Goal: Task Accomplishment & Management: Manage account settings

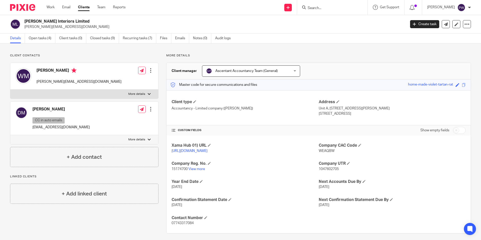
click at [326, 3] on div at bounding box center [332, 7] width 70 height 15
click at [323, 7] on input "Search" at bounding box center [329, 8] width 45 height 5
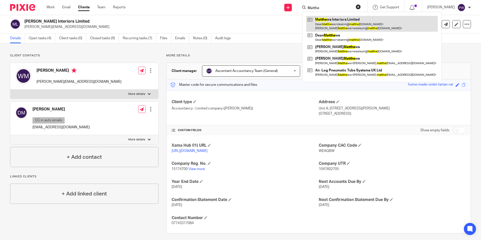
type input "Matthe"
click at [337, 25] on link at bounding box center [371, 24] width 131 height 16
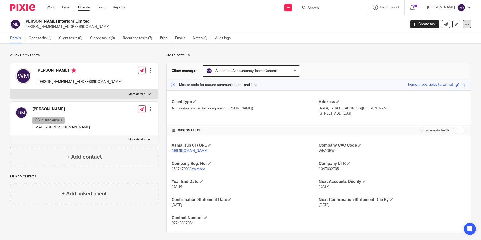
click at [464, 24] on div at bounding box center [467, 24] width 8 height 8
click at [452, 27] on link at bounding box center [456, 24] width 8 height 8
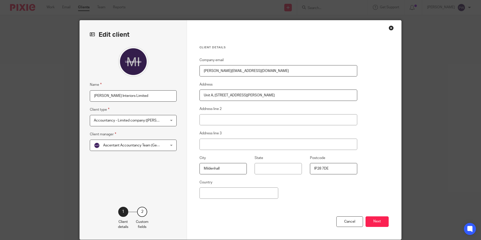
click at [372, 225] on button "Next" at bounding box center [376, 221] width 23 height 11
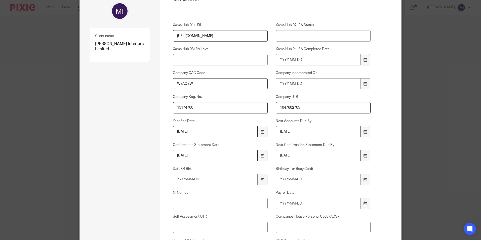
scroll to position [75, 0]
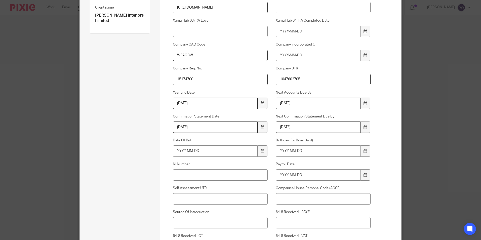
click at [366, 176] on div at bounding box center [365, 174] width 10 height 11
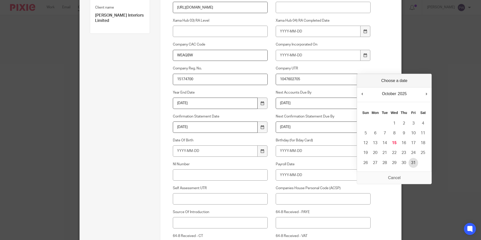
type input "2025-10-31"
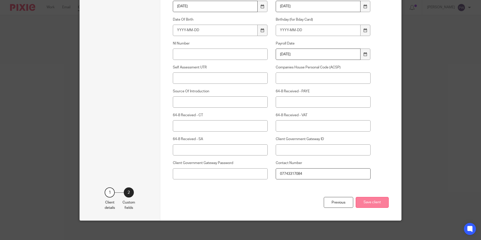
scroll to position [197, 0]
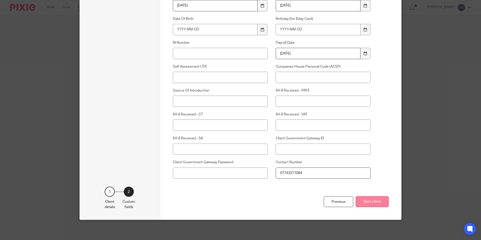
click at [374, 199] on button "Save client" at bounding box center [372, 201] width 33 height 11
click at [372, 204] on button "Save client" at bounding box center [372, 201] width 33 height 11
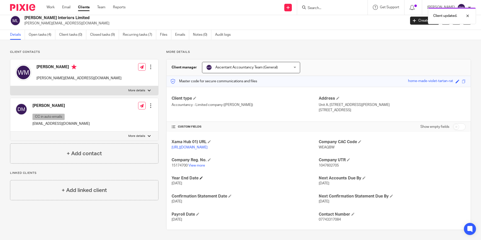
scroll to position [9, 0]
click at [137, 30] on link "Recurring tasks (7)" at bounding box center [139, 35] width 33 height 10
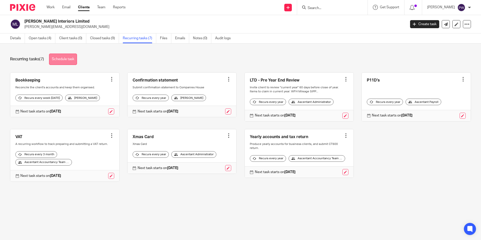
click at [58, 58] on link "Schedule task" at bounding box center [63, 59] width 28 height 11
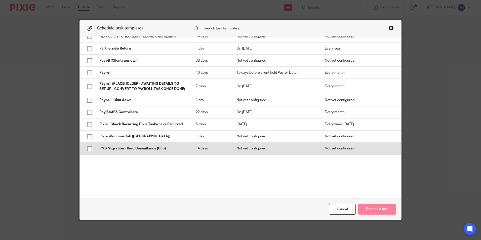
scroll to position [603, 0]
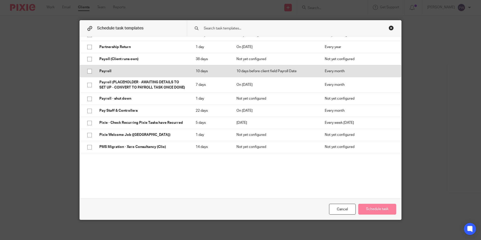
click at [115, 69] on p "Payroll" at bounding box center [142, 71] width 86 height 5
checkbox input "true"
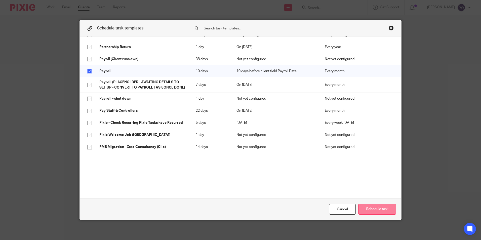
click at [362, 208] on button "Schedule task" at bounding box center [377, 209] width 38 height 11
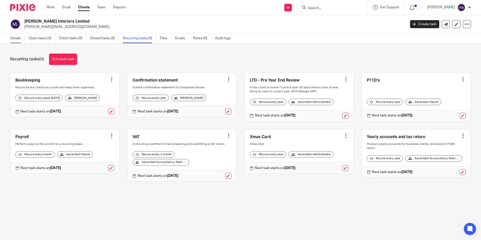
click at [16, 38] on link "Details" at bounding box center [17, 38] width 15 height 10
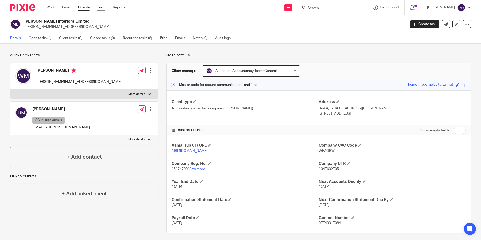
click at [102, 7] on link "Team" at bounding box center [101, 7] width 8 height 5
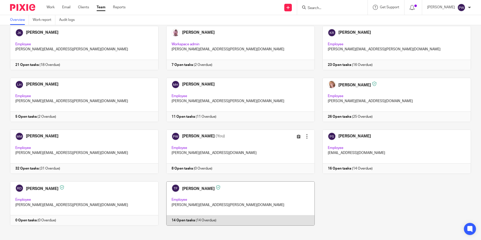
scroll to position [135, 0]
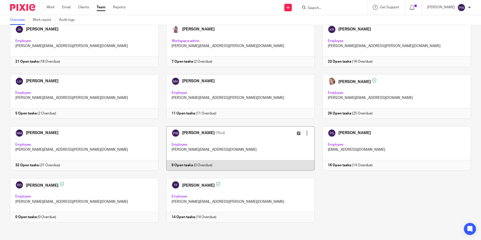
click at [202, 145] on link at bounding box center [236, 148] width 156 height 44
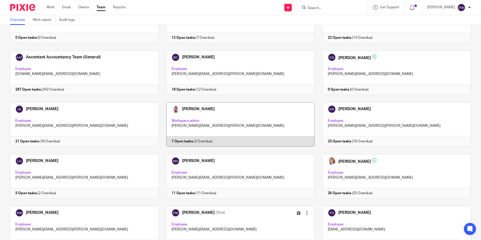
scroll to position [0, 0]
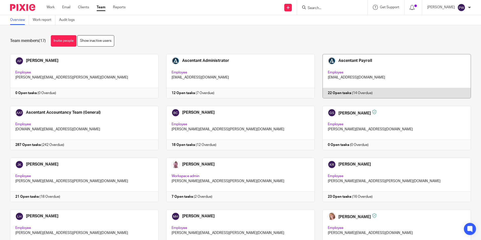
click at [368, 72] on link at bounding box center [393, 76] width 156 height 44
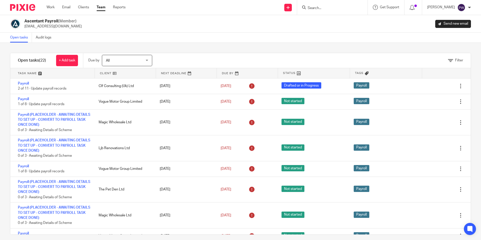
click at [328, 7] on input "Search" at bounding box center [329, 8] width 45 height 5
type input "Vogue Motor Group"
click button "submit" at bounding box center [0, 0] width 0 height 0
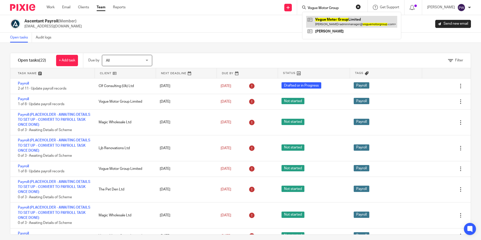
click at [356, 20] on link at bounding box center [351, 22] width 91 height 12
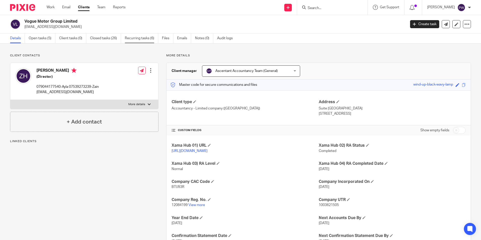
click at [126, 38] on link "Recurring tasks (6)" at bounding box center [141, 38] width 33 height 10
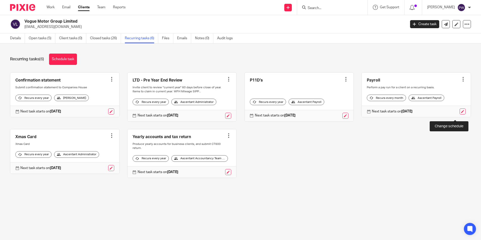
click at [459, 114] on link at bounding box center [462, 111] width 6 height 6
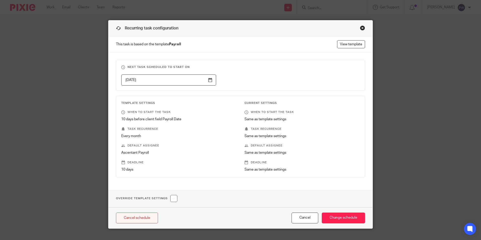
click at [131, 217] on link "Cancel schedule" at bounding box center [137, 217] width 42 height 11
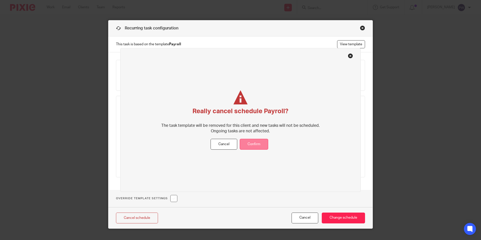
click at [256, 143] on button "Confirm" at bounding box center [254, 144] width 28 height 11
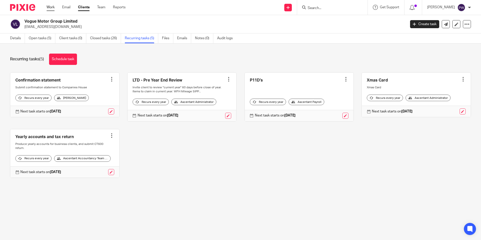
click at [52, 7] on link "Work" at bounding box center [51, 7] width 8 height 5
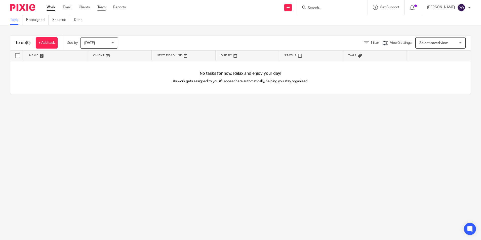
click at [103, 9] on link "Team" at bounding box center [101, 7] width 8 height 5
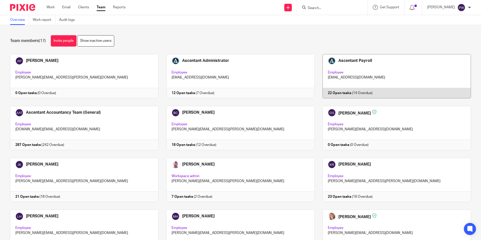
click at [342, 89] on link at bounding box center [393, 76] width 156 height 44
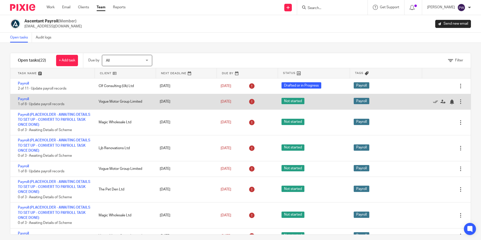
click at [458, 103] on div at bounding box center [460, 101] width 5 height 5
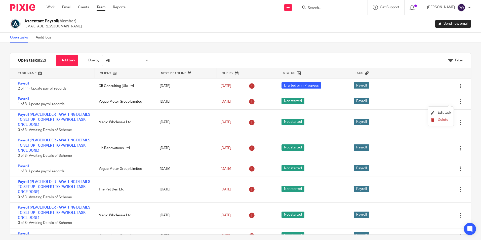
click at [444, 119] on span "Delete" at bounding box center [442, 120] width 11 height 4
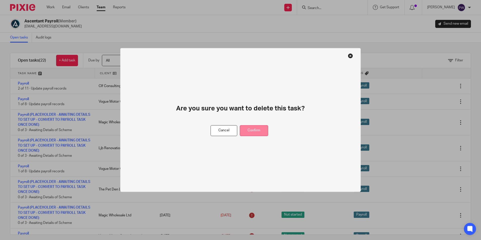
click at [263, 129] on button "Confirm" at bounding box center [254, 130] width 28 height 11
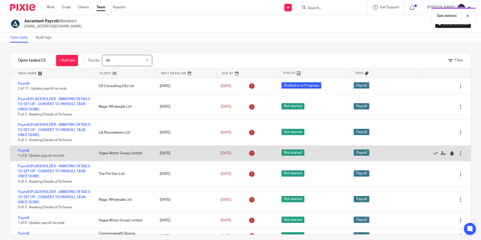
click at [458, 154] on div at bounding box center [460, 153] width 5 height 5
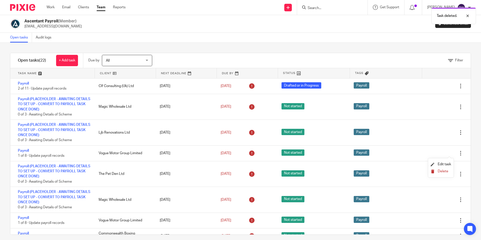
click at [434, 170] on icon "submit" at bounding box center [432, 171] width 4 height 4
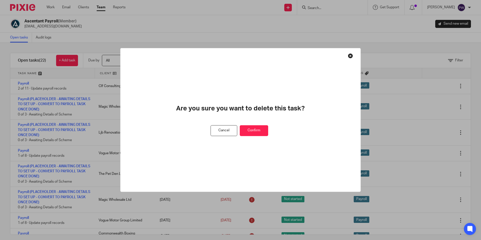
click at [261, 131] on button "Confirm" at bounding box center [254, 130] width 28 height 11
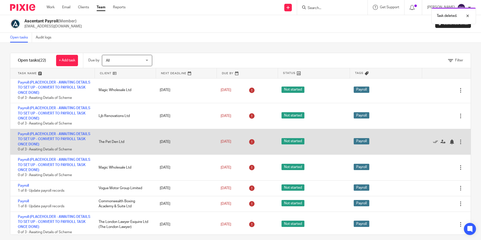
scroll to position [25, 0]
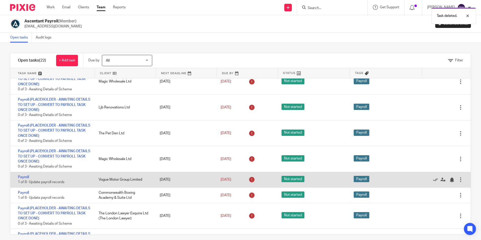
click at [458, 181] on div at bounding box center [460, 179] width 5 height 5
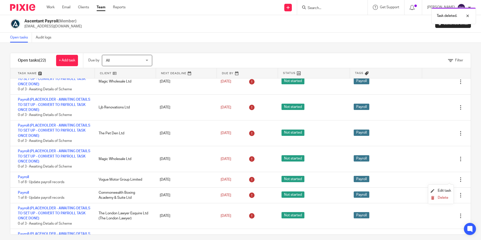
click at [448, 195] on li "Delete" at bounding box center [440, 198] width 20 height 7
click at [447, 197] on span "Delete" at bounding box center [442, 198] width 11 height 4
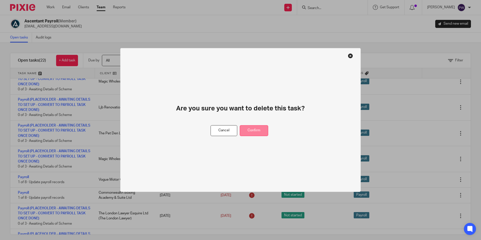
click at [267, 131] on button "Confirm" at bounding box center [254, 130] width 28 height 11
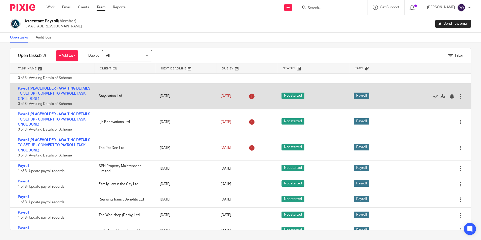
scroll to position [151, 0]
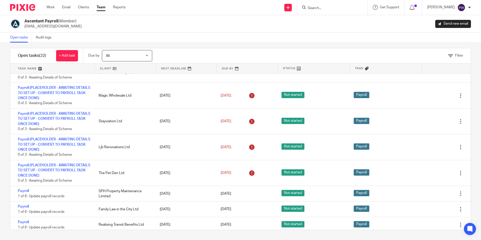
click at [338, 8] on input "Search" at bounding box center [329, 8] width 45 height 5
type input "Commonwealth"
click at [343, 20] on link at bounding box center [348, 22] width 85 height 12
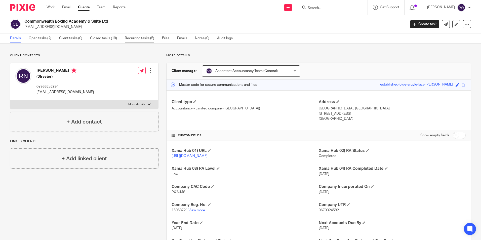
click at [140, 40] on link "Recurring tasks (5)" at bounding box center [141, 38] width 33 height 10
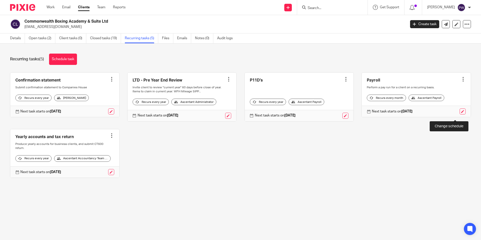
click at [459, 114] on link at bounding box center [462, 111] width 6 height 6
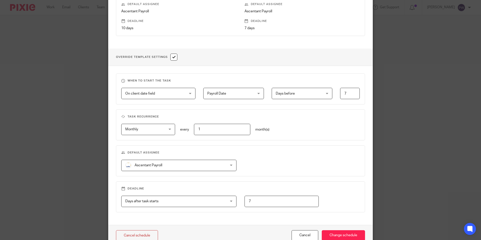
scroll to position [167, 0]
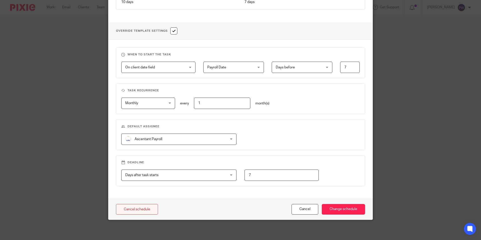
drag, startPoint x: 160, startPoint y: 203, endPoint x: 155, endPoint y: 206, distance: 5.7
click at [155, 206] on div "Cancel schedule Cancel Change schedule" at bounding box center [240, 209] width 264 height 21
click at [149, 206] on link "Cancel schedule" at bounding box center [137, 209] width 42 height 11
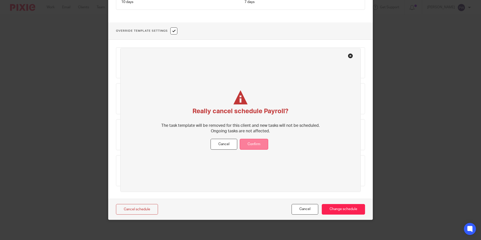
click at [252, 141] on button "Confirm" at bounding box center [254, 144] width 28 height 11
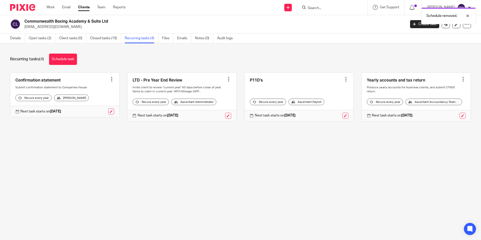
click at [89, 8] on link "Clients" at bounding box center [84, 7] width 12 height 5
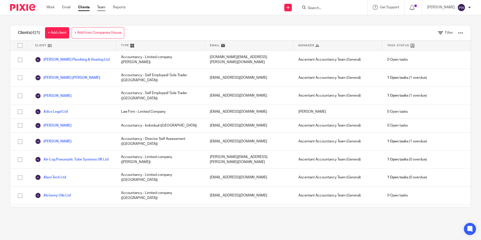
click at [101, 7] on link "Team" at bounding box center [101, 7] width 8 height 5
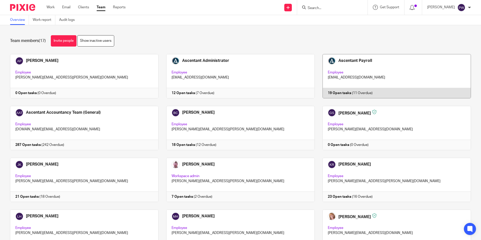
click at [330, 84] on link at bounding box center [393, 76] width 156 height 44
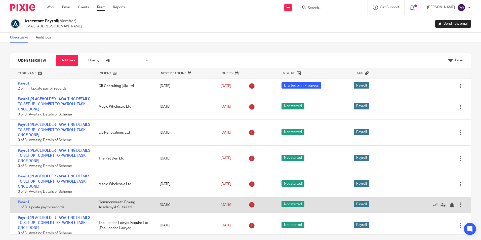
click at [458, 204] on div at bounding box center [460, 204] width 5 height 5
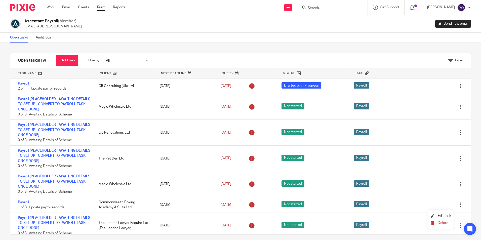
click at [435, 222] on button "Delete" at bounding box center [440, 223] width 20 height 4
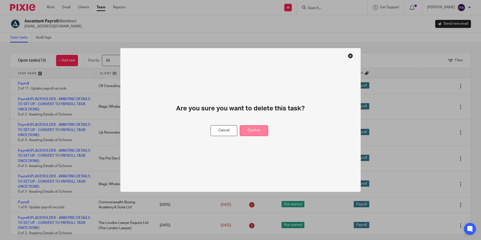
click at [259, 131] on button "Confirm" at bounding box center [254, 130] width 28 height 11
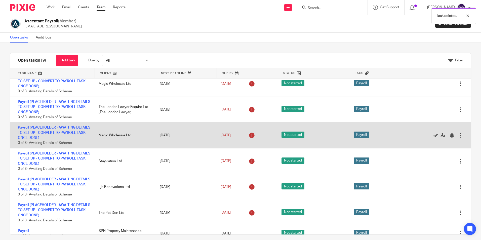
scroll to position [101, 0]
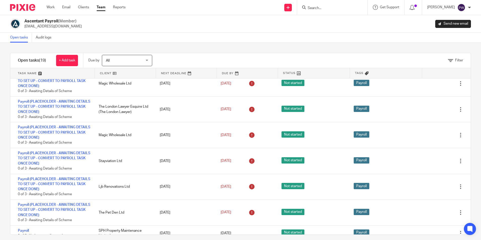
click at [322, 10] on input "Search" at bounding box center [329, 8] width 45 height 5
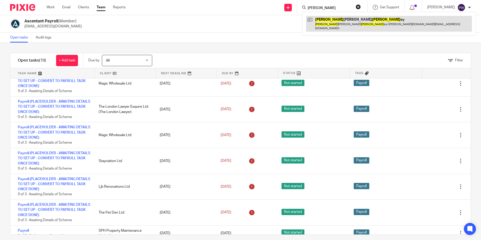
type input "David Rob"
click at [370, 25] on link at bounding box center [389, 24] width 166 height 16
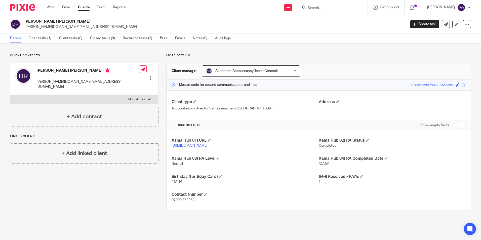
click at [320, 4] on div at bounding box center [332, 7] width 70 height 15
click at [319, 7] on input "Search" at bounding box center [329, 8] width 45 height 5
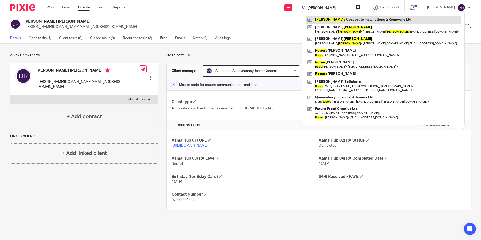
type input "[PERSON_NAME]"
click at [349, 17] on link at bounding box center [383, 20] width 154 height 8
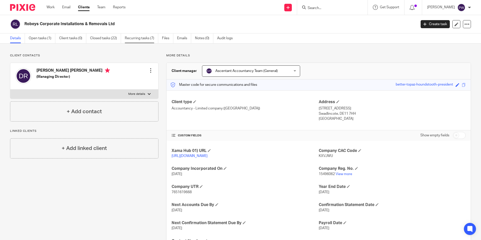
click at [147, 37] on link "Recurring tasks (7)" at bounding box center [141, 38] width 33 height 10
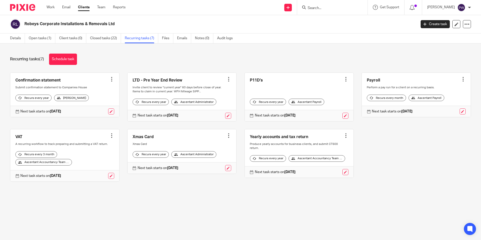
click at [321, 9] on input "Search" at bounding box center [329, 8] width 45 height 5
type input "Stayv"
click at [342, 21] on link at bounding box center [352, 22] width 92 height 12
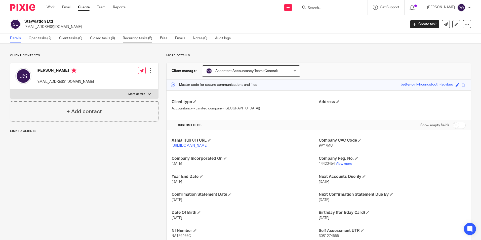
click at [136, 38] on link "Recurring tasks (5)" at bounding box center [139, 38] width 33 height 10
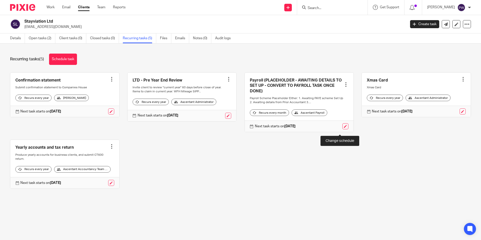
click at [342, 129] on link at bounding box center [345, 126] width 6 height 6
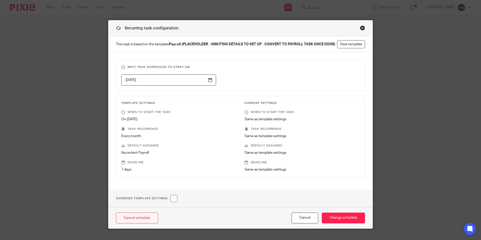
click at [140, 219] on link "Cancel schedule" at bounding box center [137, 217] width 42 height 11
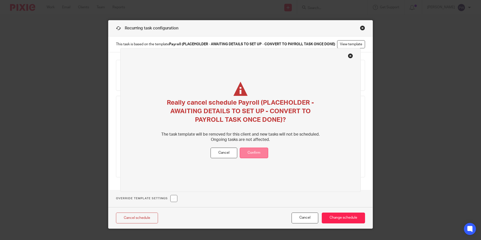
click at [256, 153] on button "Confirm" at bounding box center [254, 152] width 28 height 11
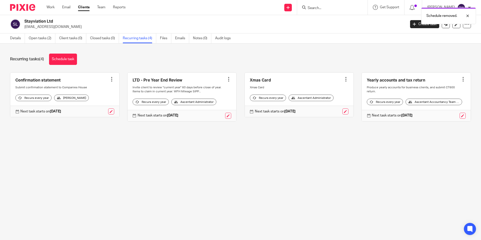
click at [28, 24] on h2 "Stayviation Ltd" at bounding box center [175, 21] width 302 height 5
drag, startPoint x: 11, startPoint y: 37, endPoint x: 13, endPoint y: 38, distance: 2.7
click at [11, 37] on link "Details" at bounding box center [17, 38] width 15 height 10
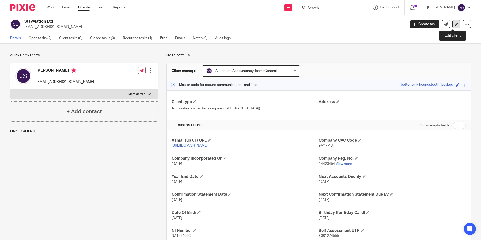
click at [454, 25] on icon at bounding box center [456, 24] width 4 height 4
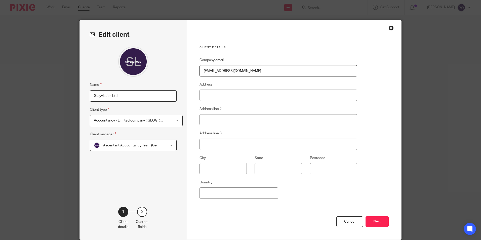
scroll to position [20, 0]
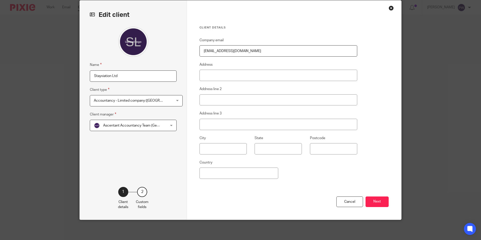
click at [389, 8] on div "Close this dialog window" at bounding box center [390, 8] width 5 height 5
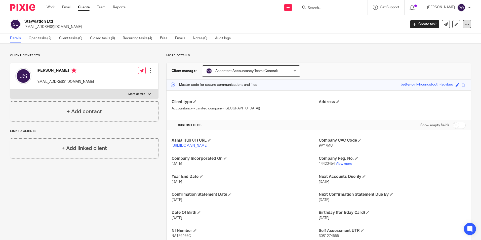
click at [464, 26] on icon at bounding box center [466, 24] width 5 height 5
click at [454, 26] on icon at bounding box center [456, 24] width 4 height 4
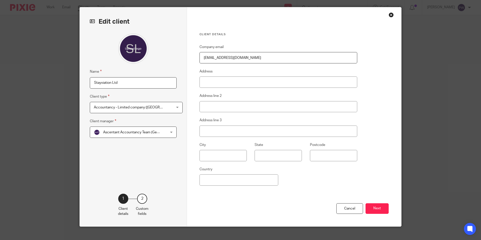
scroll to position [20, 0]
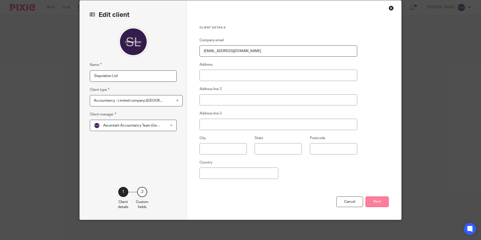
click at [371, 201] on button "Next" at bounding box center [376, 201] width 23 height 11
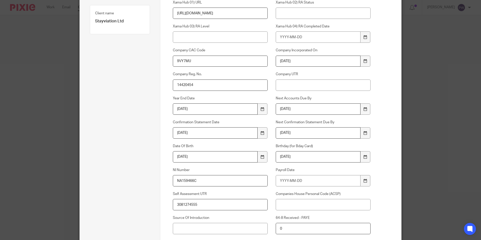
scroll to position [70, 0]
click at [294, 184] on input "Payroll Date" at bounding box center [318, 179] width 85 height 11
click at [363, 180] on icon at bounding box center [365, 180] width 4 height 4
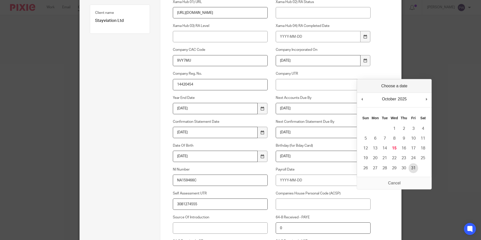
type input "2025-10-31"
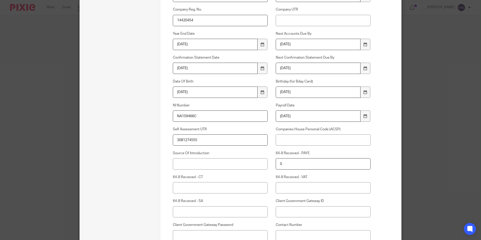
scroll to position [196, 0]
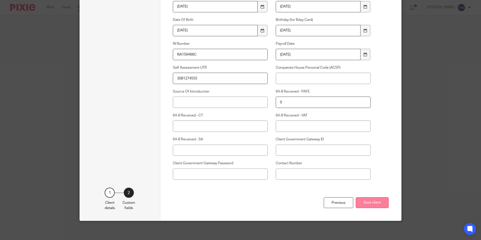
click at [363, 202] on button "Save client" at bounding box center [372, 202] width 33 height 11
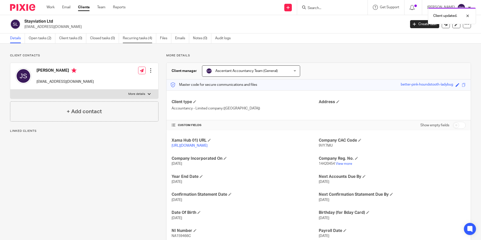
click at [142, 38] on link "Recurring tasks (4)" at bounding box center [139, 38] width 33 height 10
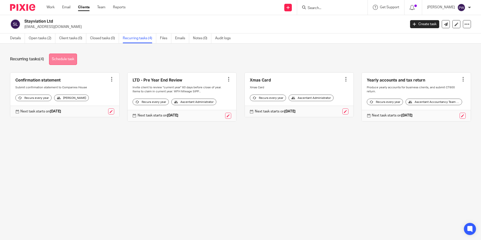
click at [68, 63] on link "Schedule task" at bounding box center [63, 59] width 28 height 11
click at [67, 62] on link "Schedule task" at bounding box center [63, 59] width 28 height 11
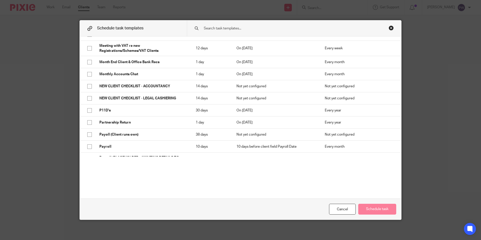
scroll to position [553, 0]
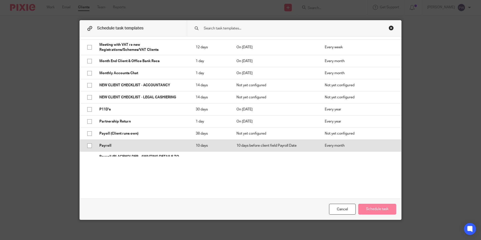
click at [94, 143] on td "Payroll" at bounding box center [142, 146] width 96 height 12
checkbox input "true"
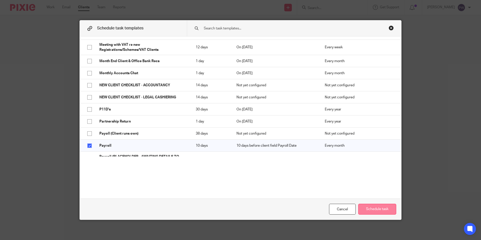
click at [362, 207] on button "Schedule task" at bounding box center [377, 209] width 38 height 11
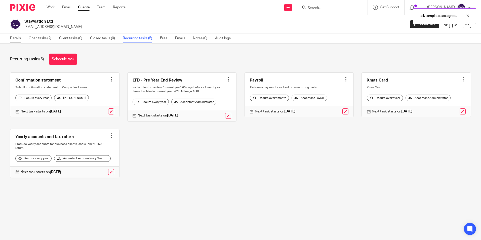
click at [13, 38] on link "Details" at bounding box center [17, 38] width 15 height 10
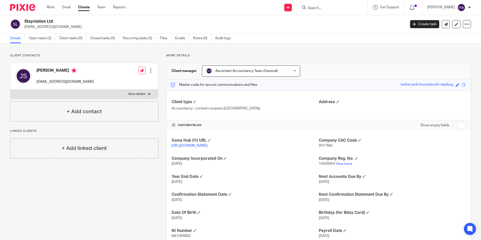
click at [108, 8] on ul "Work Email Clients Team Reports" at bounding box center [90, 7] width 86 height 5
click at [105, 7] on link "Team" at bounding box center [101, 7] width 8 height 5
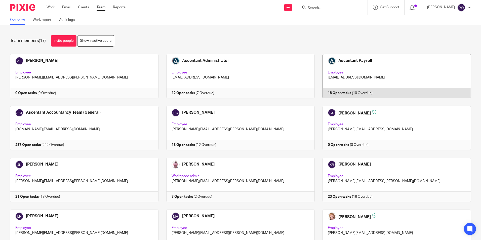
click at [348, 79] on link at bounding box center [393, 76] width 156 height 44
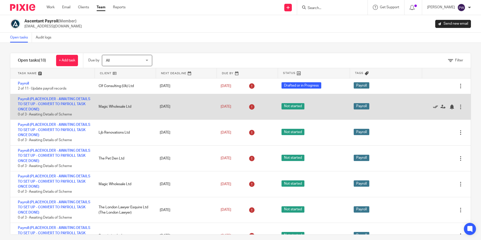
click at [433, 107] on icon at bounding box center [435, 106] width 5 height 5
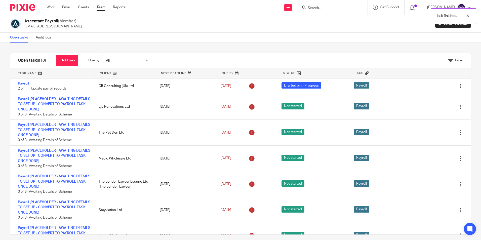
click at [433, 107] on icon at bounding box center [435, 106] width 5 height 5
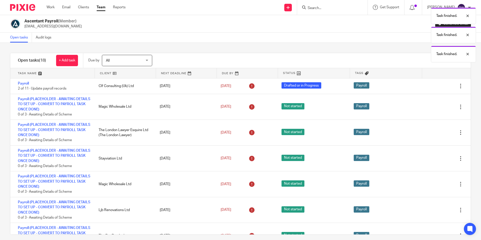
click at [433, 107] on icon at bounding box center [435, 106] width 5 height 5
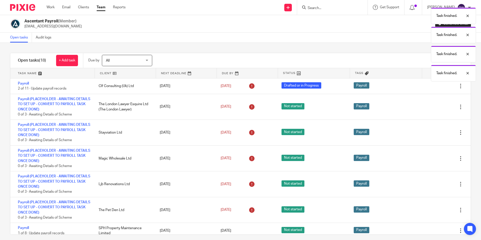
click at [433, 107] on icon at bounding box center [435, 106] width 5 height 5
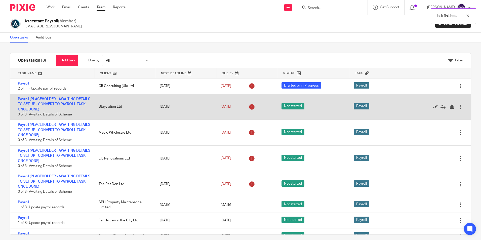
click at [433, 106] on icon at bounding box center [435, 106] width 5 height 5
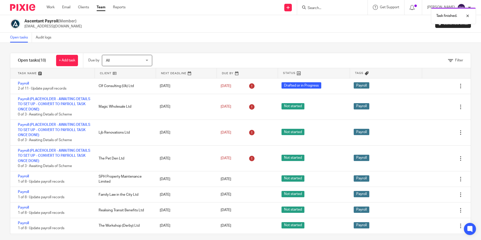
click at [433, 106] on icon at bounding box center [435, 106] width 5 height 5
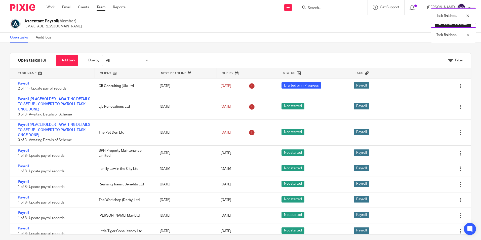
click at [433, 106] on icon at bounding box center [435, 106] width 5 height 5
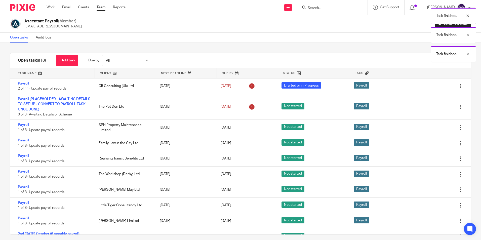
click at [433, 106] on icon at bounding box center [435, 106] width 5 height 5
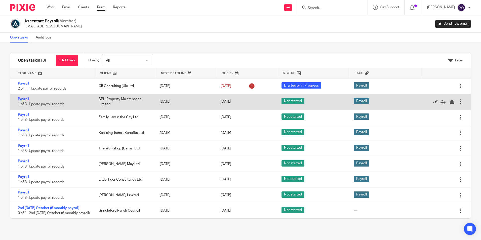
click at [433, 103] on icon at bounding box center [435, 101] width 5 height 5
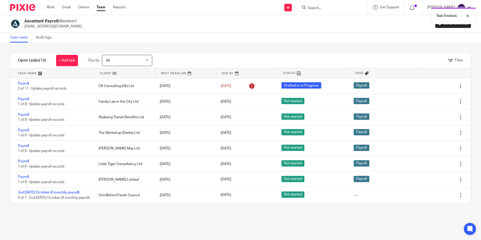
click at [326, 11] on div "Task finished." at bounding box center [357, 14] width 235 height 19
click at [325, 8] on div "Task finished." at bounding box center [357, 14] width 235 height 19
click at [324, 8] on div "Task finished." at bounding box center [357, 14] width 235 height 19
click at [320, 9] on div "Task finished." at bounding box center [357, 14] width 235 height 19
click at [317, 8] on input "Search" at bounding box center [329, 8] width 45 height 5
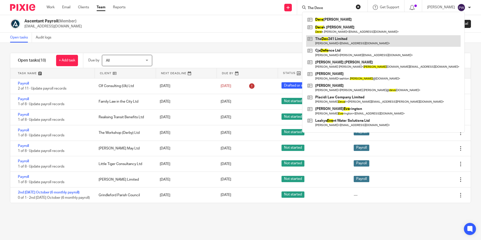
type input "The Deve"
click at [331, 40] on link at bounding box center [383, 41] width 154 height 12
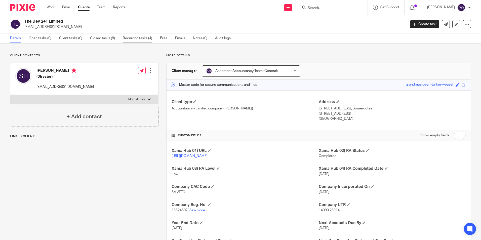
click at [136, 35] on link "Recurring tasks (4)" at bounding box center [139, 38] width 33 height 10
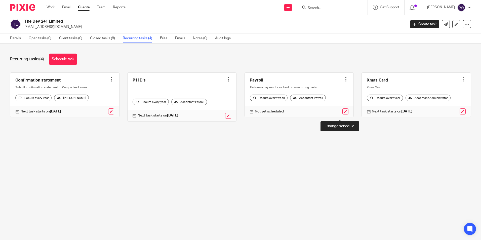
click at [342, 114] on link at bounding box center [345, 111] width 6 height 6
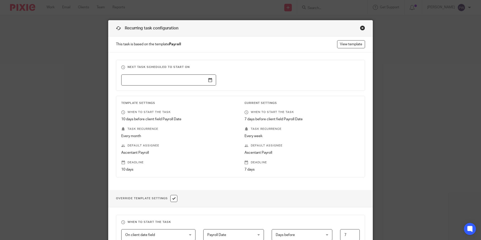
drag, startPoint x: 359, startPoint y: 26, endPoint x: 372, endPoint y: 30, distance: 13.7
click at [360, 27] on div "Close this dialog window" at bounding box center [362, 27] width 5 height 5
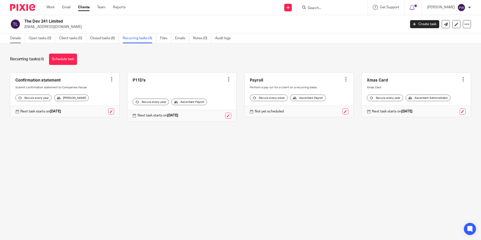
click at [14, 38] on link "Details" at bounding box center [17, 38] width 15 height 10
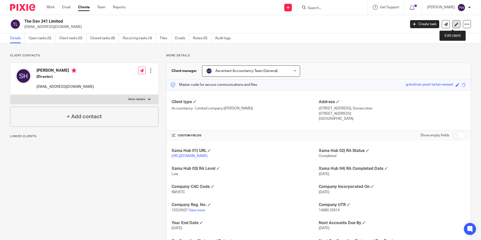
click at [454, 23] on icon at bounding box center [456, 24] width 4 height 4
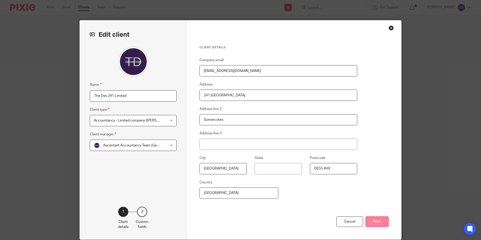
click at [378, 223] on button "Next" at bounding box center [376, 221] width 23 height 11
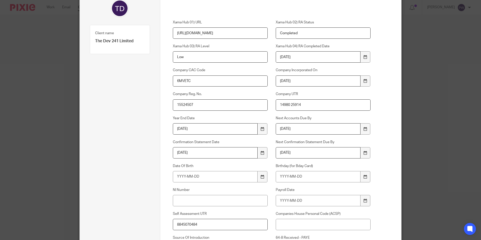
scroll to position [50, 0]
click at [328, 201] on input "Payroll Date" at bounding box center [318, 199] width 85 height 11
click at [363, 198] on icon at bounding box center [365, 200] width 4 height 4
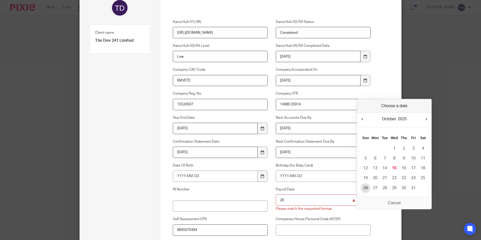
type input "2025-10-26"
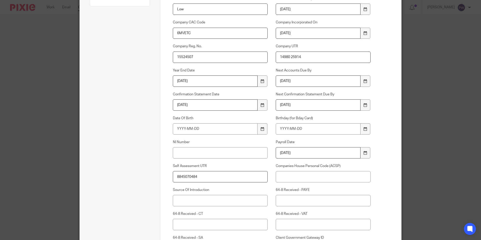
scroll to position [176, 0]
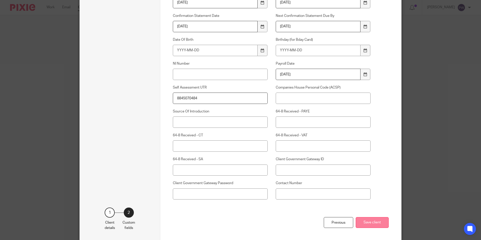
click at [366, 222] on button "Save client" at bounding box center [372, 222] width 33 height 11
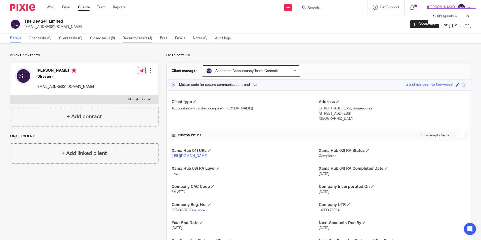
click at [136, 39] on link "Recurring tasks (4)" at bounding box center [139, 38] width 33 height 10
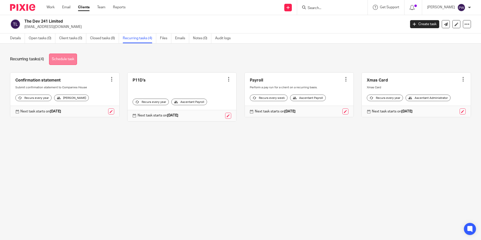
drag, startPoint x: 65, startPoint y: 58, endPoint x: 68, endPoint y: 60, distance: 3.2
click at [65, 58] on link "Schedule task" at bounding box center [63, 59] width 28 height 11
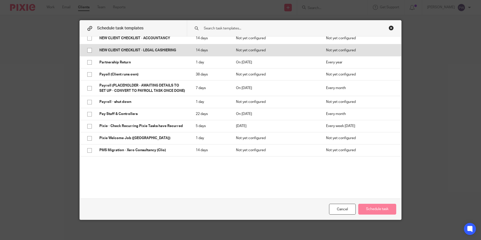
scroll to position [603, 0]
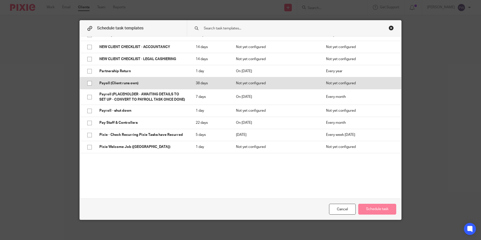
click at [105, 81] on p "Payoll (Client runs own)" at bounding box center [142, 83] width 86 height 5
click at [90, 79] on input "checkbox" at bounding box center [90, 83] width 10 height 10
click at [97, 79] on td "Payoll (Client runs own)" at bounding box center [142, 83] width 96 height 12
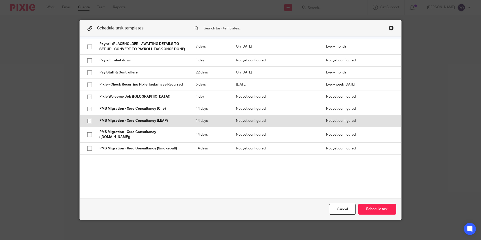
scroll to position [629, 0]
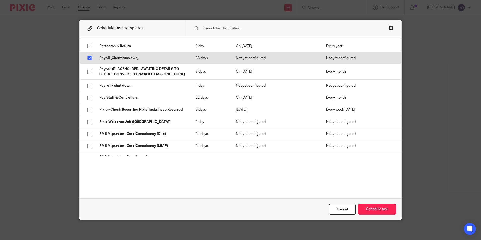
click at [86, 54] on input "checkbox" at bounding box center [90, 58] width 10 height 10
checkbox input "false"
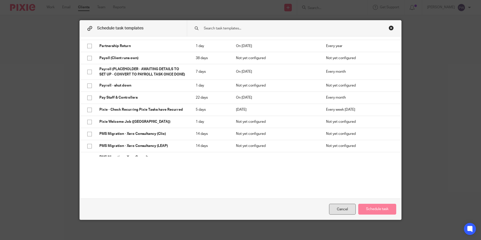
click at [352, 212] on div "Cancel" at bounding box center [342, 209] width 27 height 11
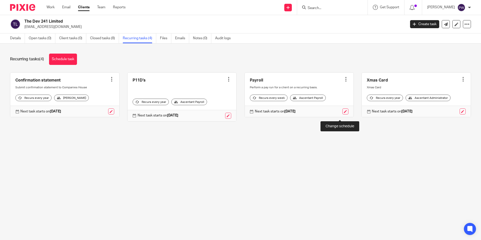
click at [342, 114] on link at bounding box center [345, 111] width 6 height 6
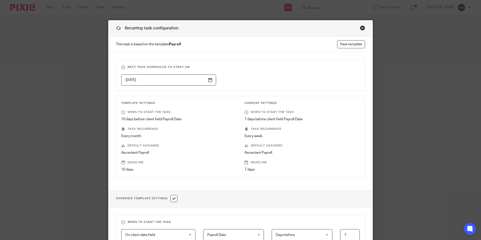
drag, startPoint x: 361, startPoint y: 27, endPoint x: 353, endPoint y: 22, distance: 9.0
click at [360, 27] on div "Close this dialog window" at bounding box center [362, 27] width 5 height 5
